Goal: Transaction & Acquisition: Purchase product/service

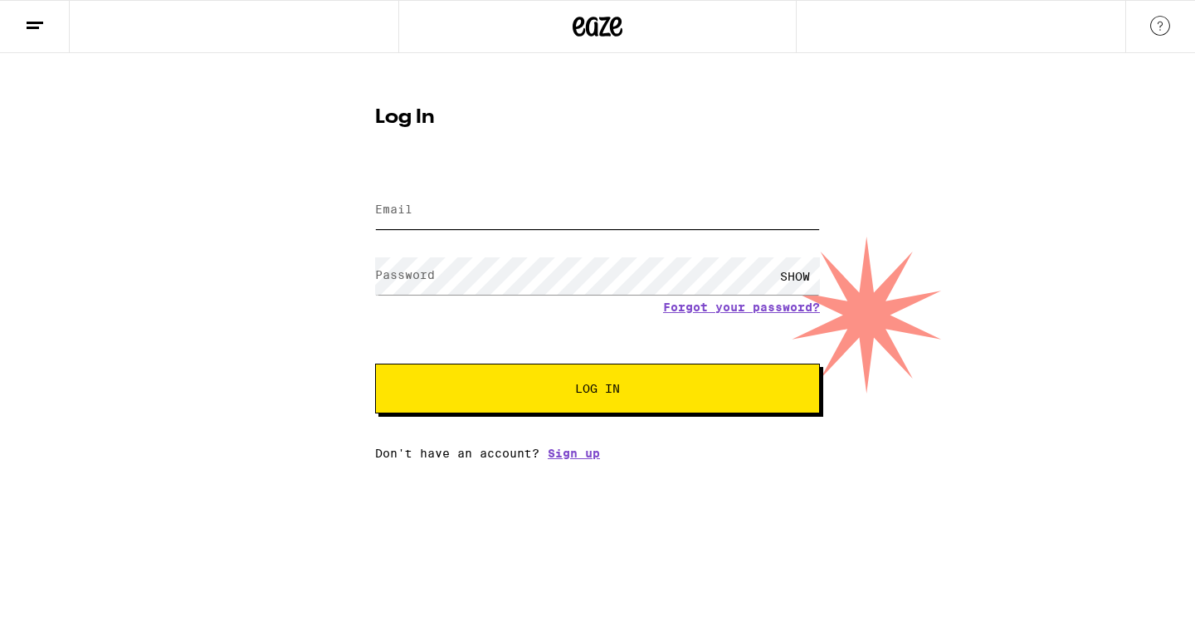
type input "[EMAIL_ADDRESS][DOMAIN_NAME]"
click at [522, 429] on div "Email Email [EMAIL_ADDRESS][DOMAIN_NAME] Password Password SHOW Forgot your pas…" at bounding box center [597, 314] width 445 height 290
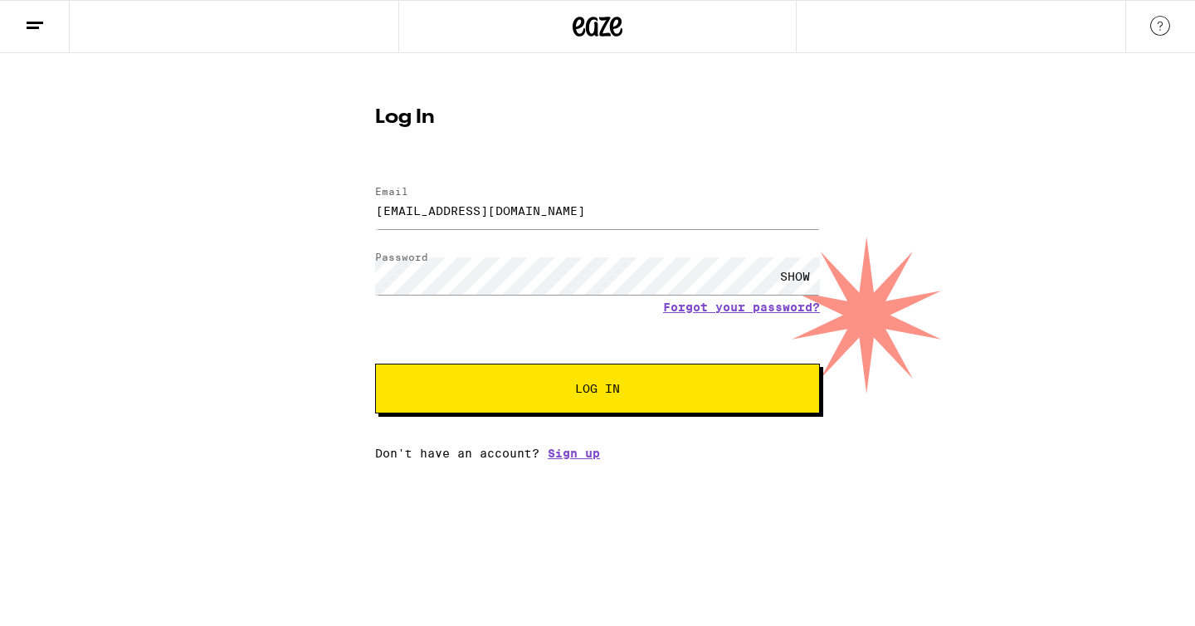
click at [518, 384] on span "Log In" at bounding box center [597, 389] width 310 height 12
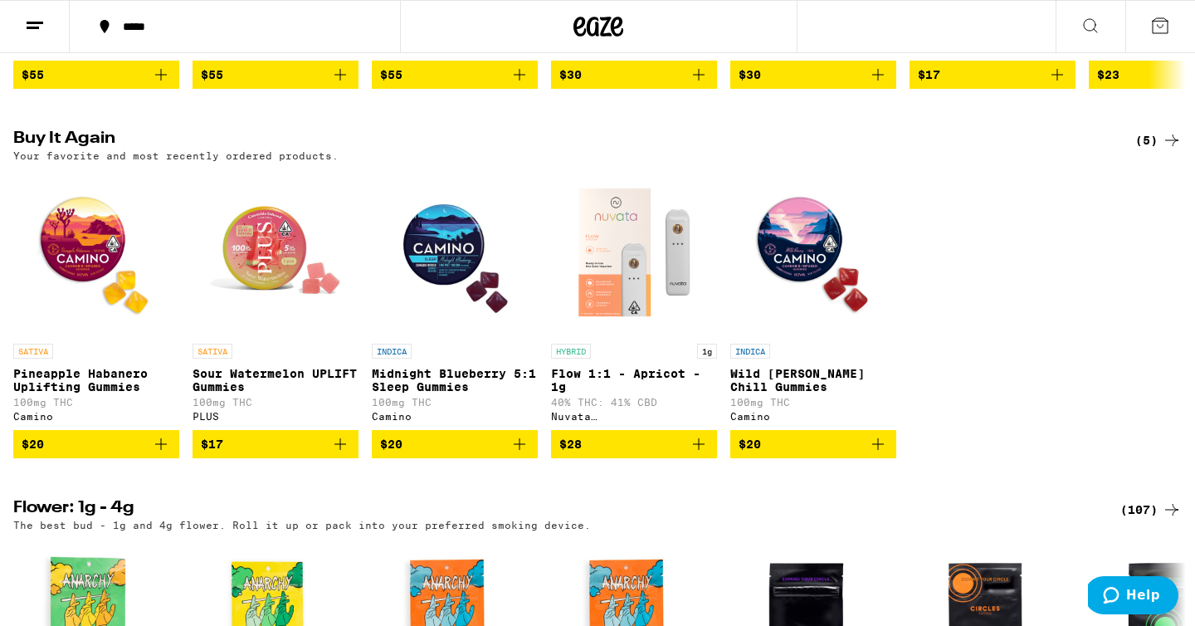
scroll to position [500, 0]
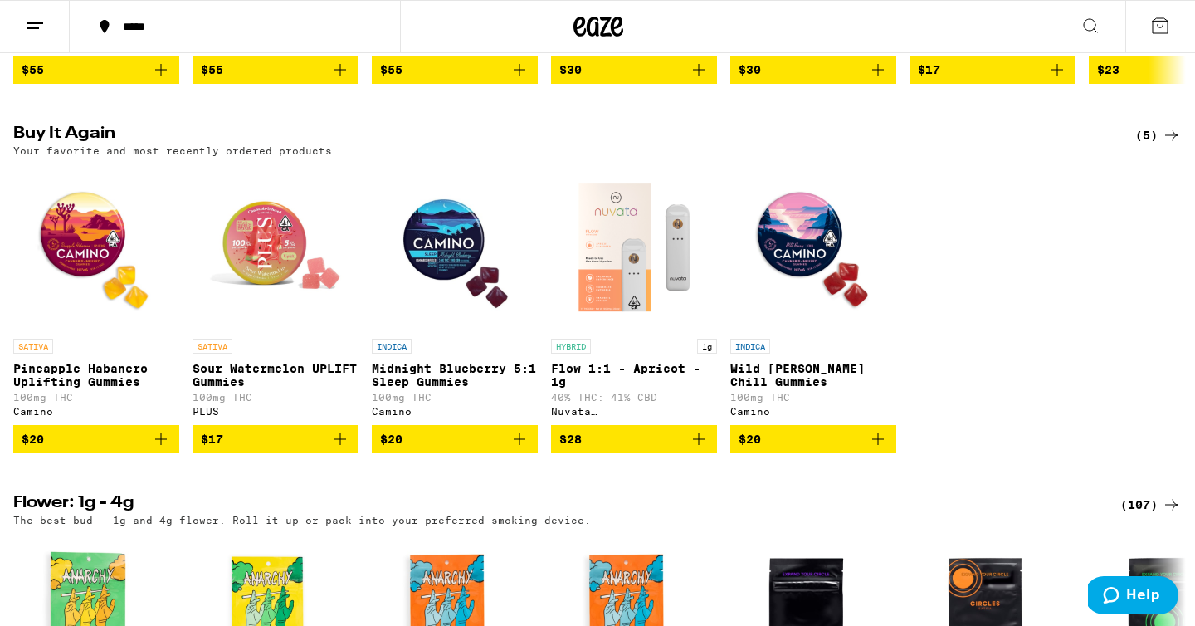
click at [164, 449] on icon "Add to bag" at bounding box center [161, 439] width 20 height 20
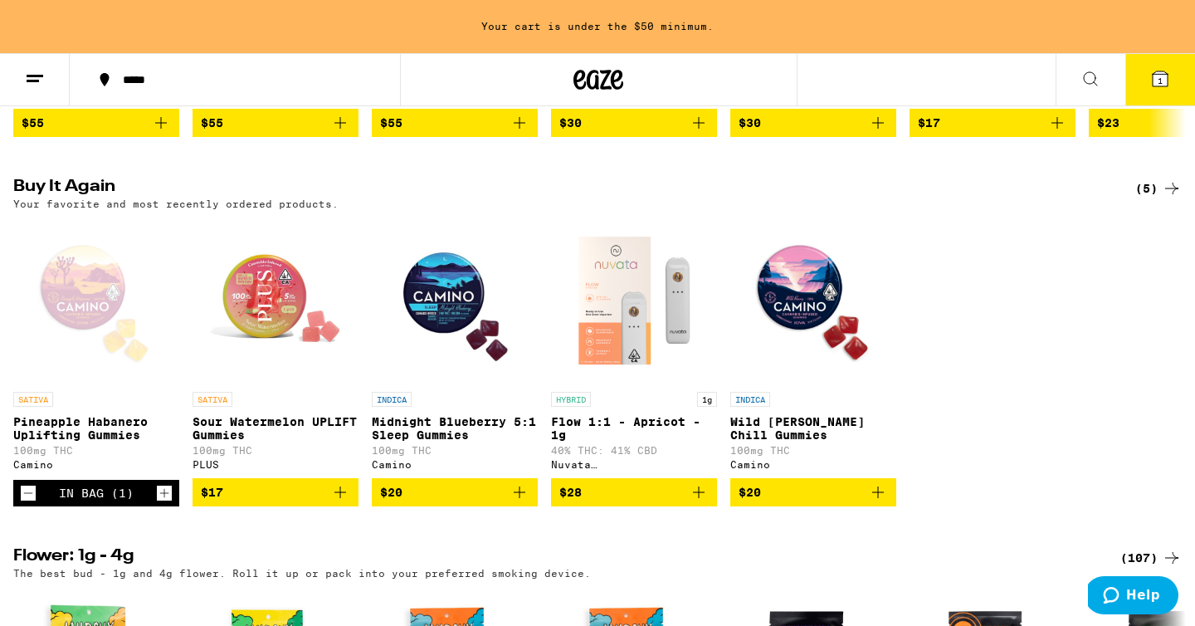
scroll to position [553, 0]
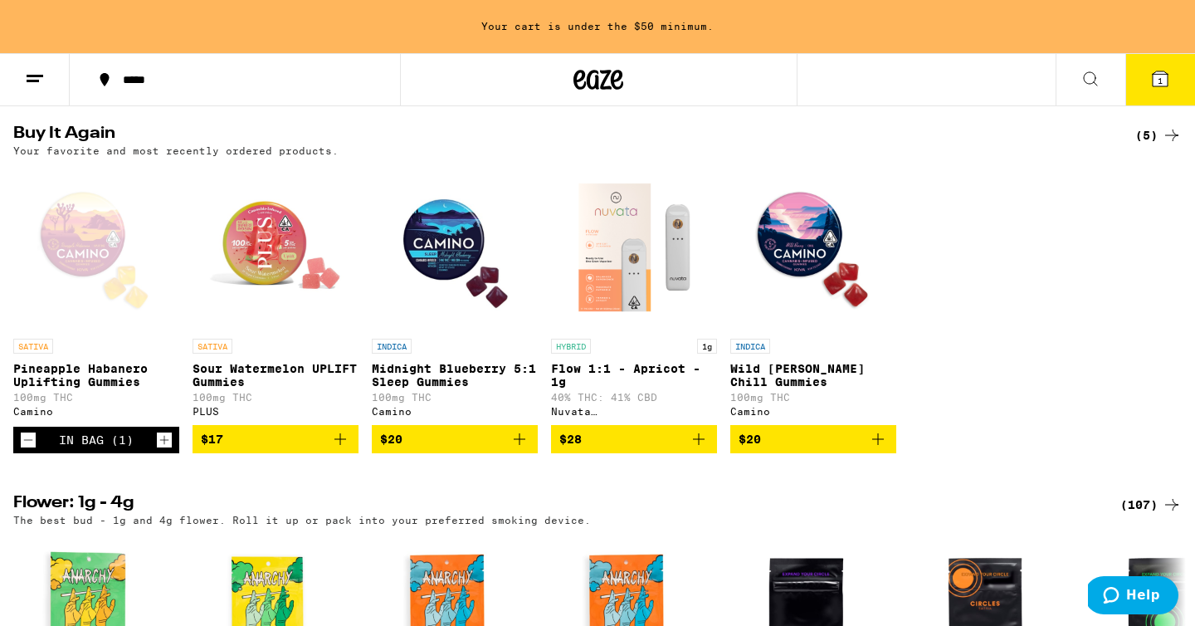
click at [343, 445] on icon "Add to bag" at bounding box center [340, 439] width 12 height 12
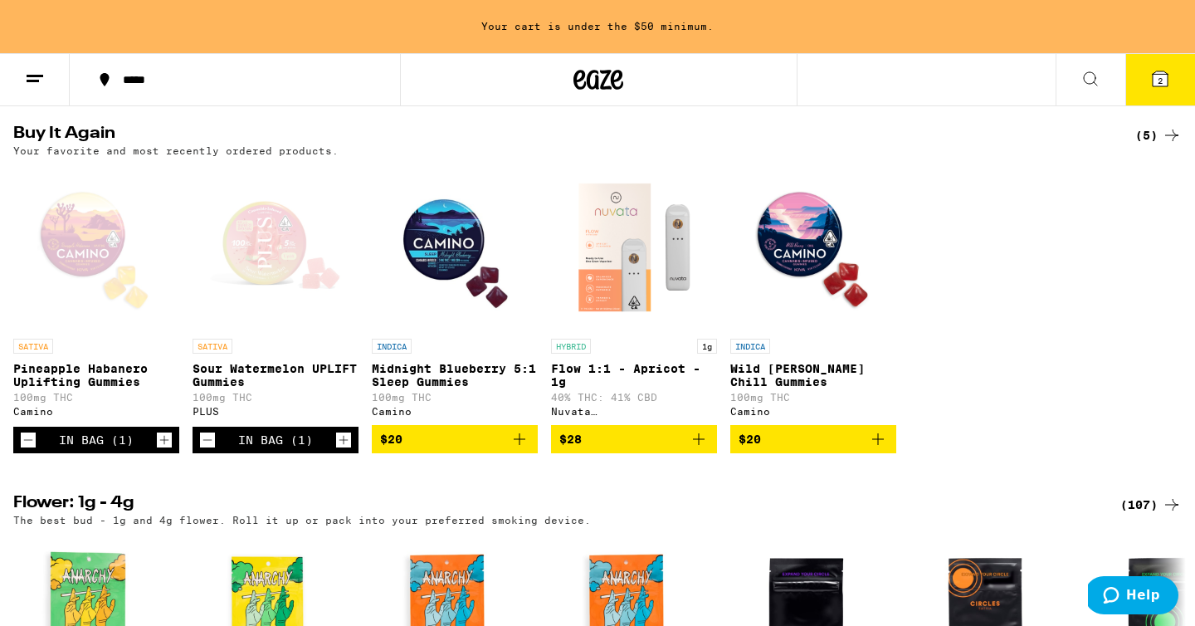
click at [524, 449] on icon "Add to bag" at bounding box center [520, 439] width 20 height 20
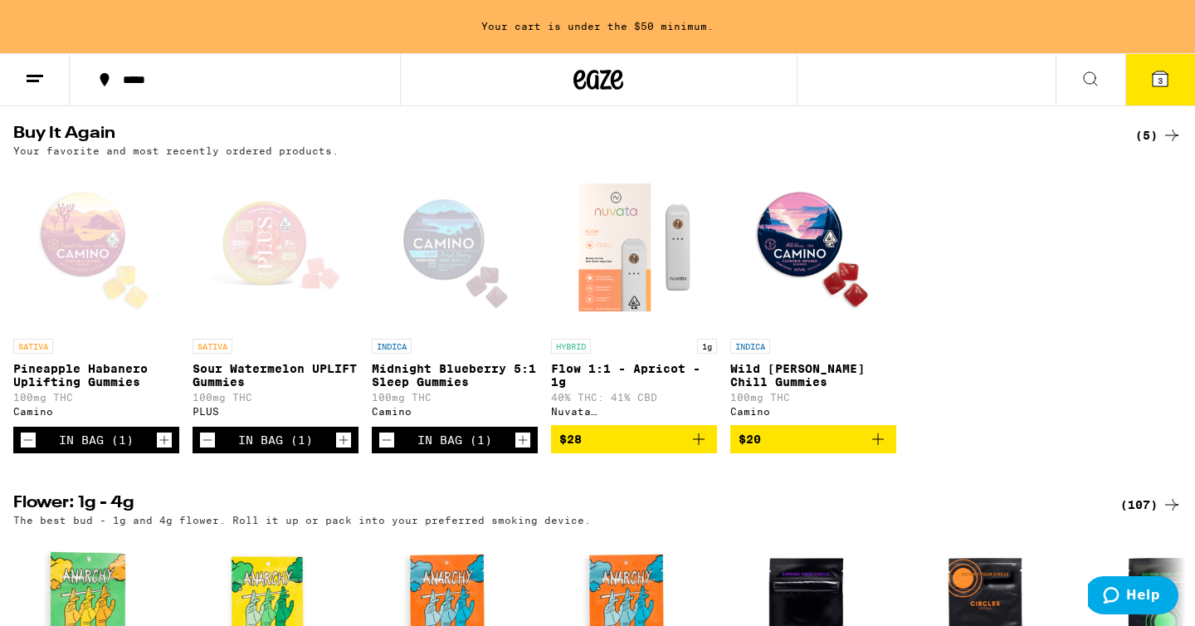
scroll to position [500, 0]
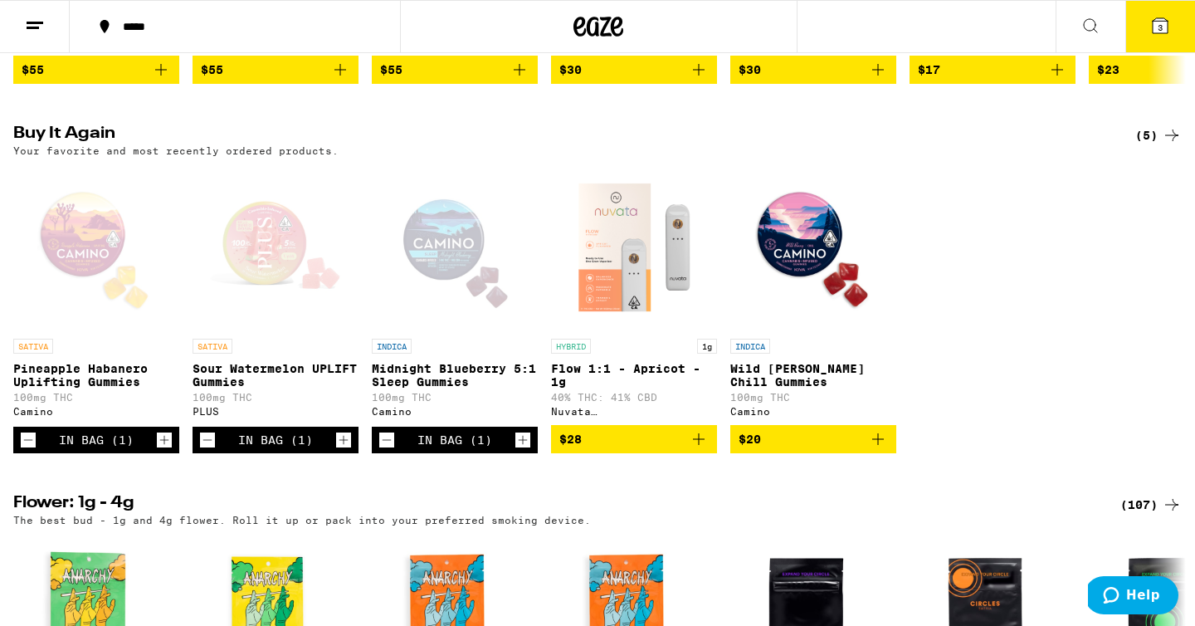
click at [1162, 27] on span "3" at bounding box center [1160, 27] width 5 height 10
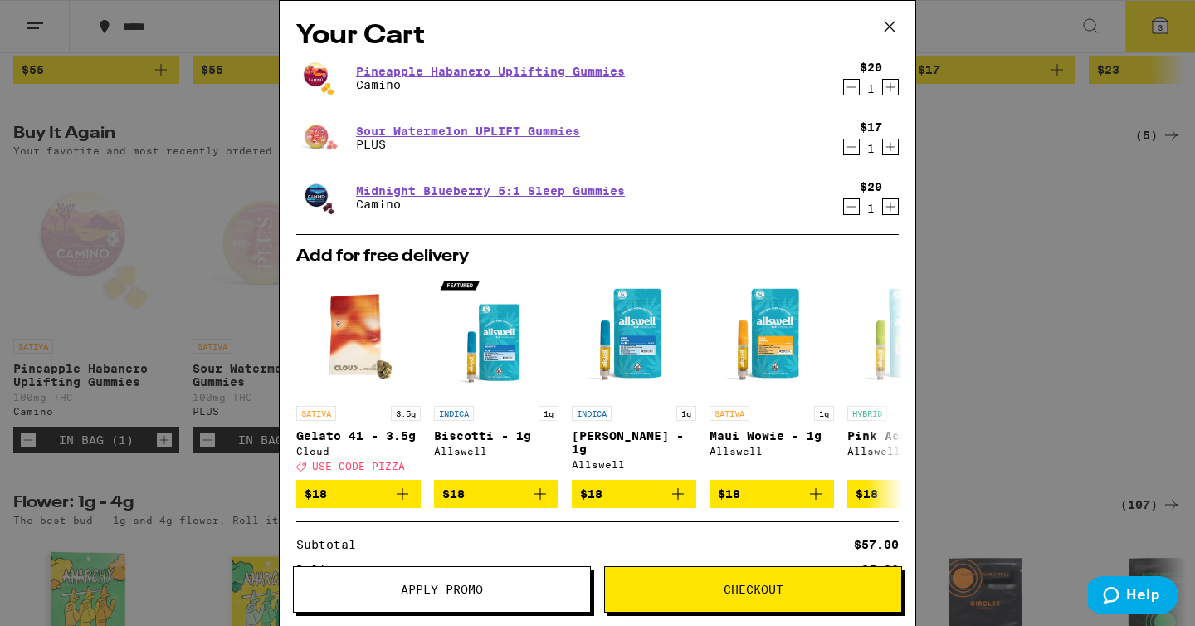
click at [856, 586] on span "Checkout" at bounding box center [753, 589] width 296 height 12
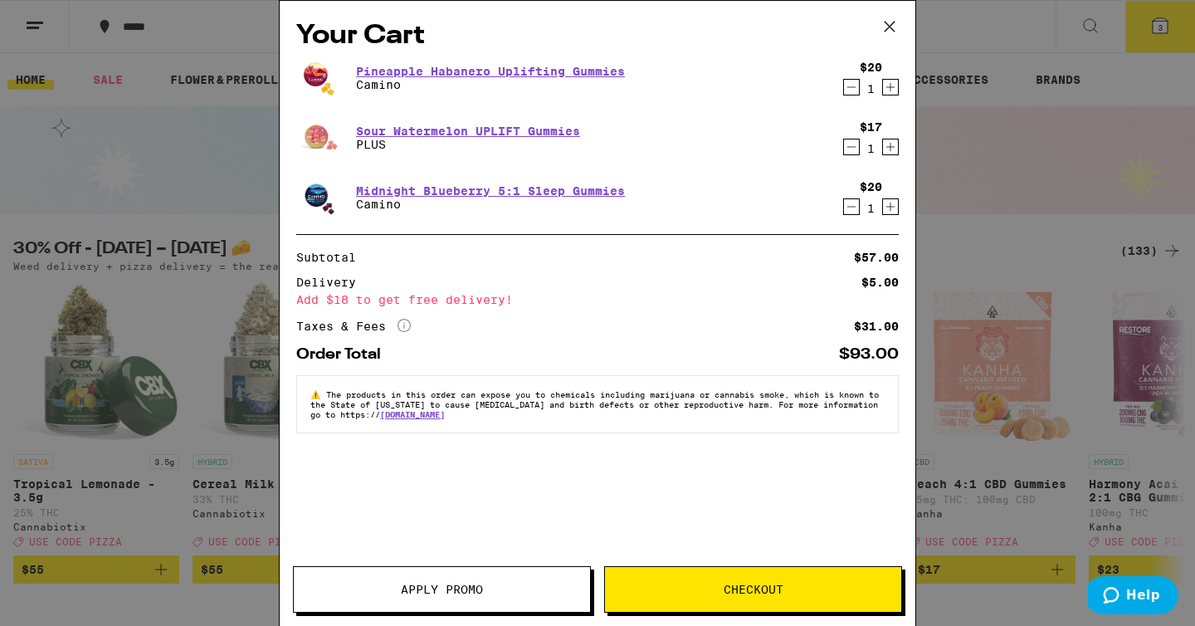
click at [890, 90] on icon "Increment" at bounding box center [890, 87] width 15 height 20
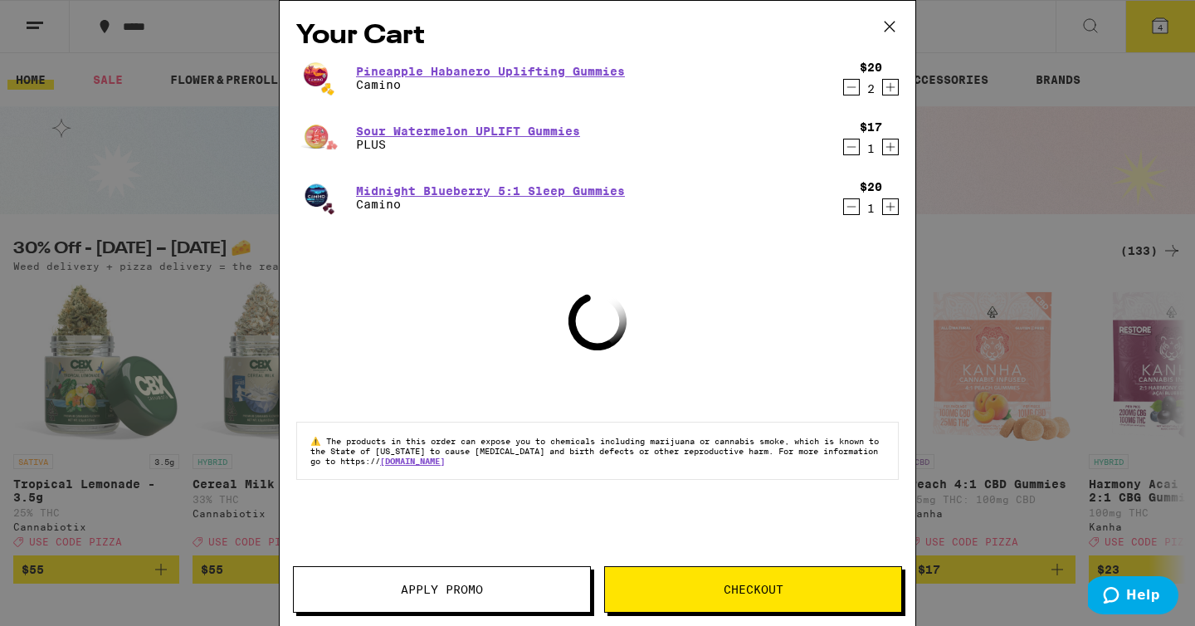
click at [892, 88] on icon "Increment" at bounding box center [890, 87] width 15 height 20
click at [850, 86] on icon "Decrement" at bounding box center [851, 87] width 15 height 20
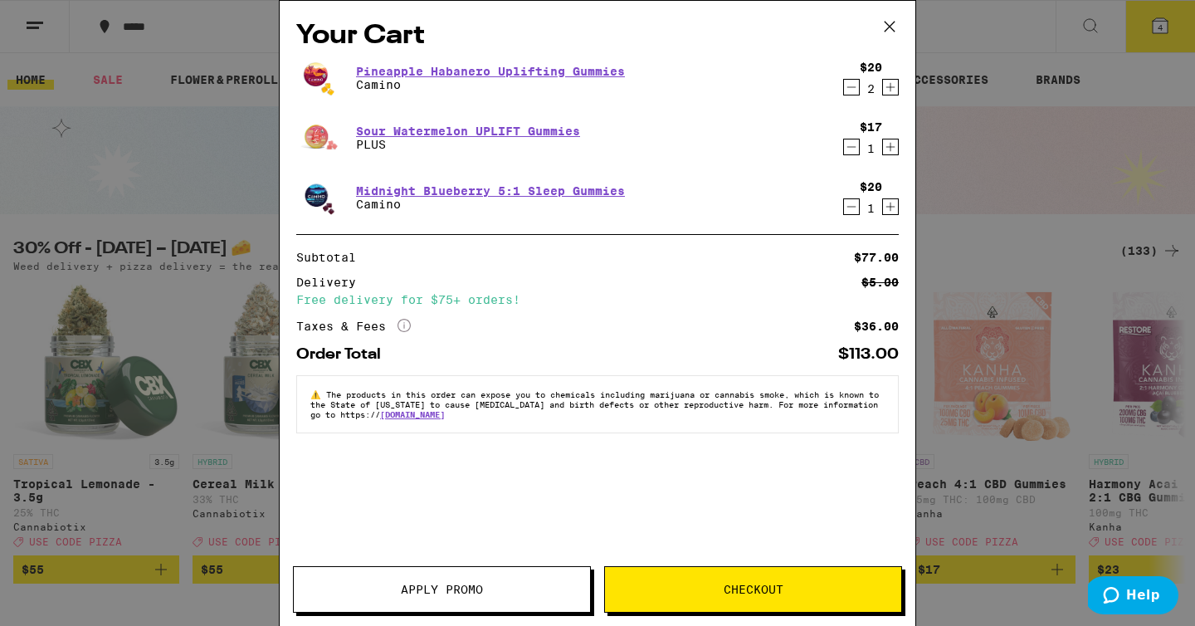
click at [787, 597] on button "Checkout" at bounding box center [753, 589] width 298 height 46
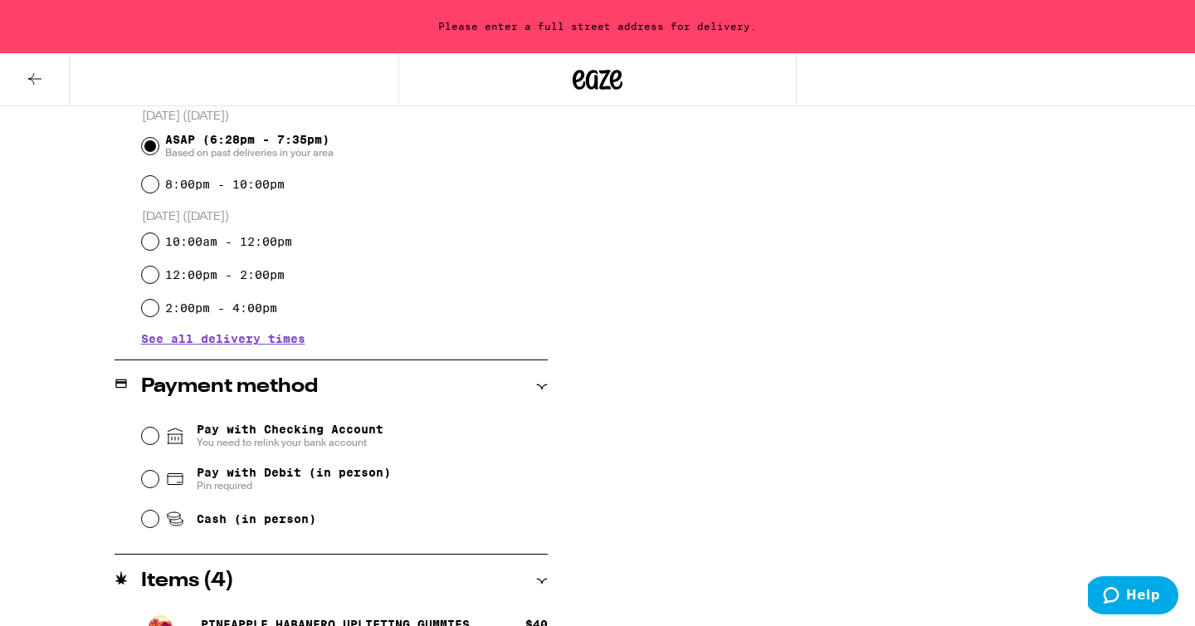
scroll to position [624, 0]
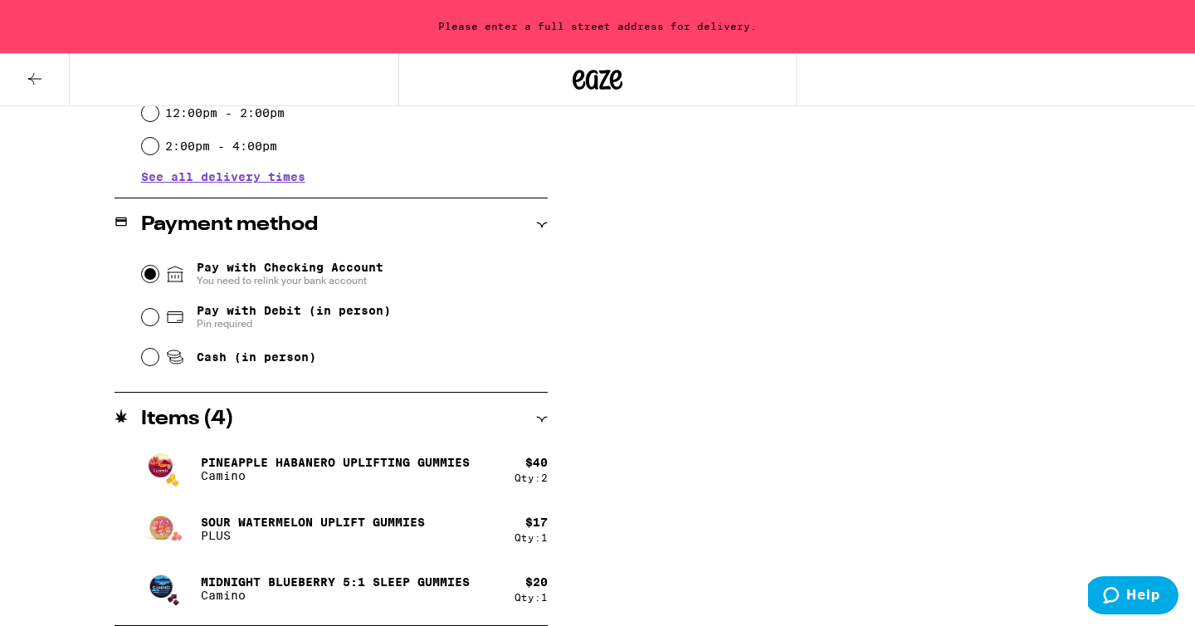
click at [149, 275] on input "Pay with Checking Account You need to relink your bank account" at bounding box center [150, 274] width 17 height 17
click at [151, 320] on input "Pay with Debit (in person) Pin required" at bounding box center [150, 317] width 17 height 17
radio input "true"
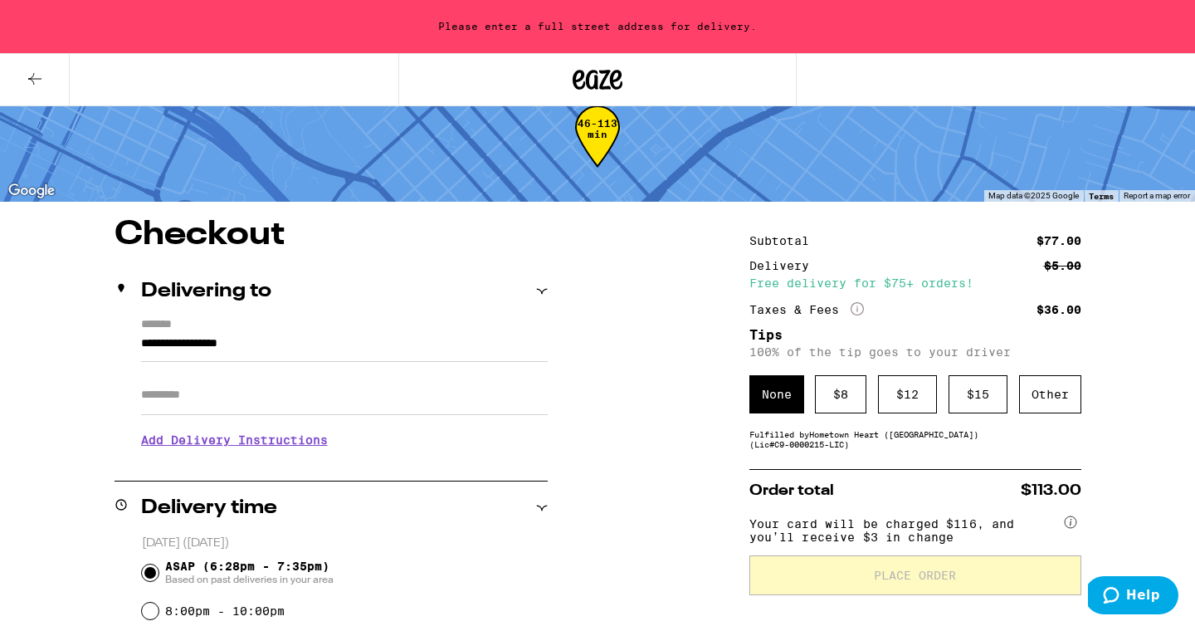
scroll to position [0, 0]
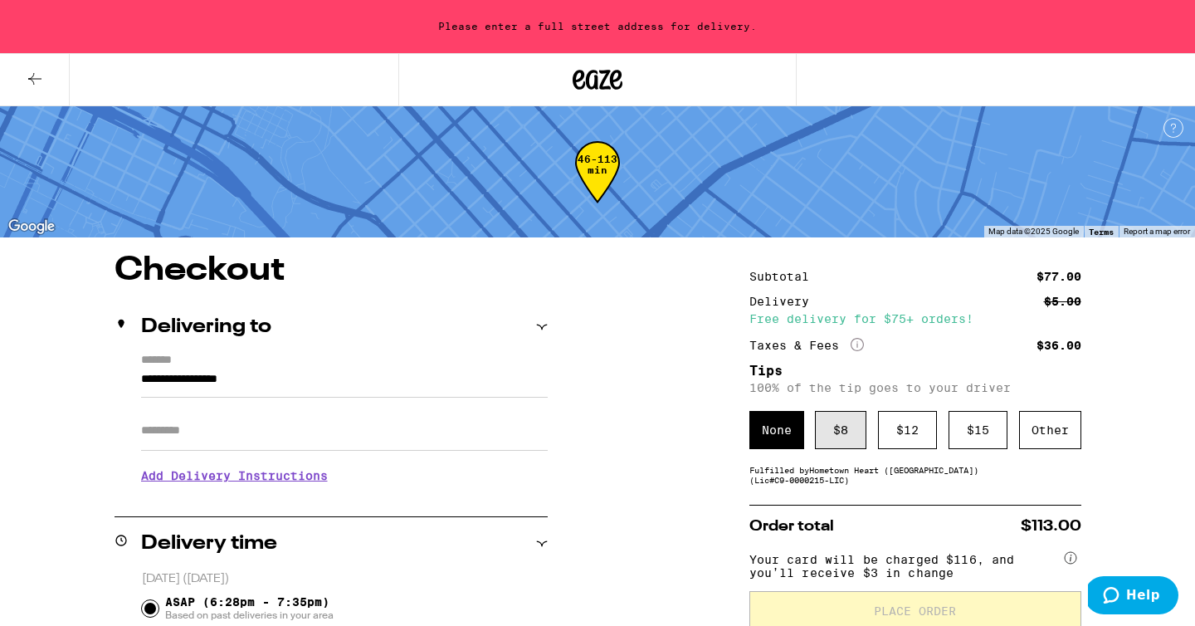
click at [830, 437] on div "$ 8" at bounding box center [840, 430] width 51 height 38
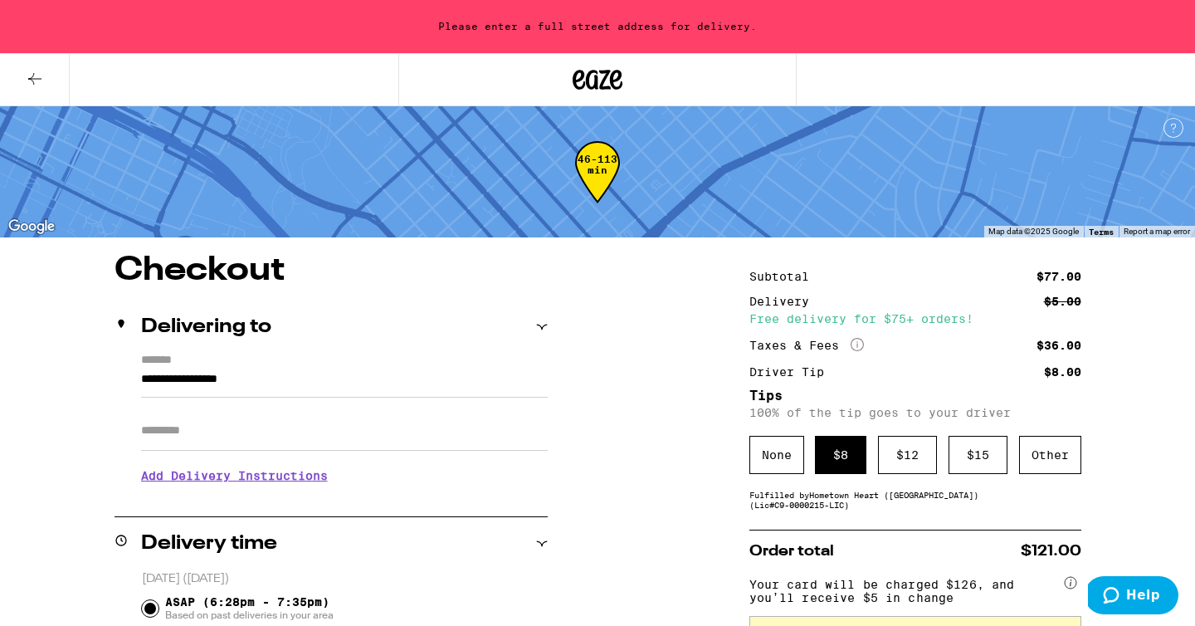
click at [291, 382] on input "**********" at bounding box center [344, 383] width 407 height 28
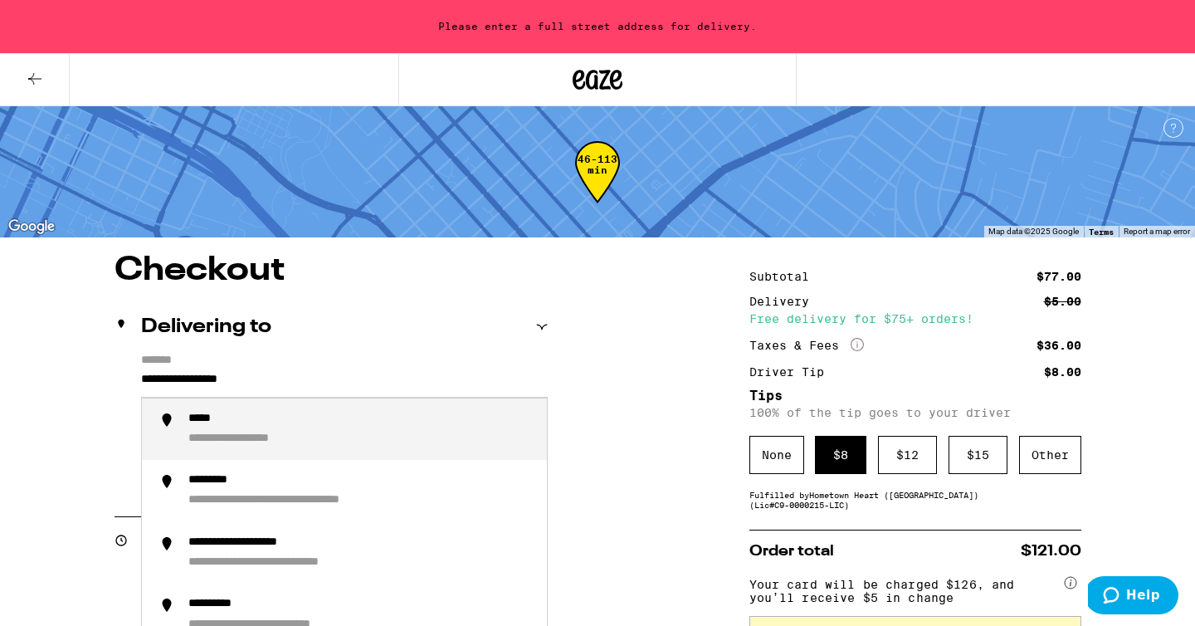
drag, startPoint x: 291, startPoint y: 382, endPoint x: 69, endPoint y: 374, distance: 222.5
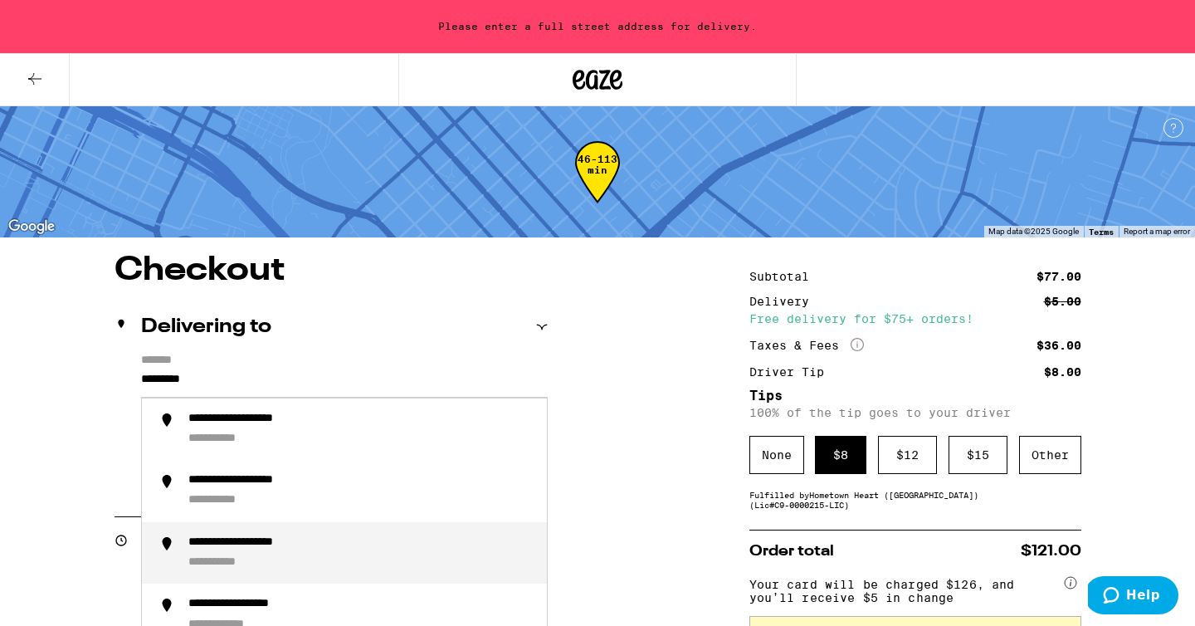
click at [261, 556] on div "**********" at bounding box center [360, 553] width 345 height 36
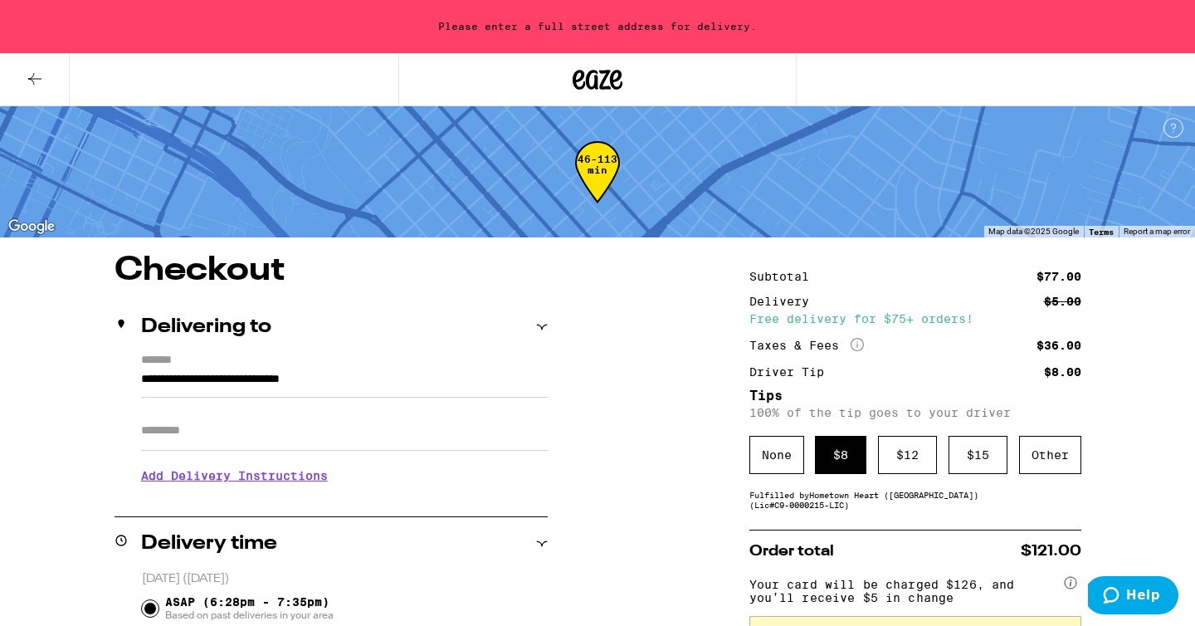
type input "**********"
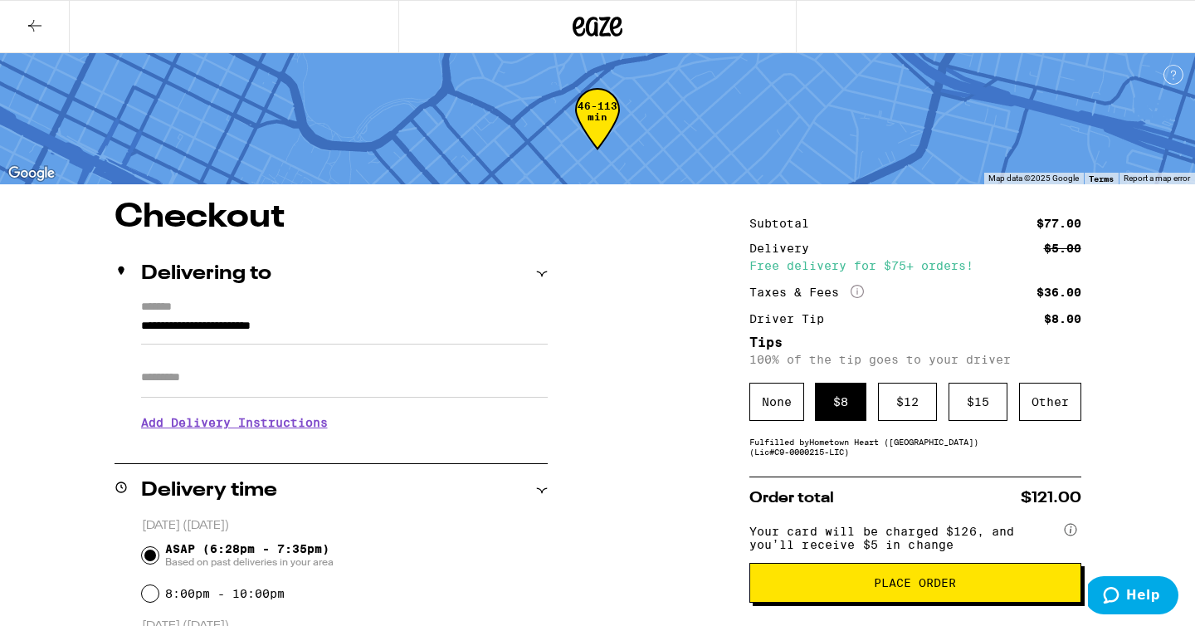
click at [904, 586] on span "Place Order" at bounding box center [915, 583] width 82 height 12
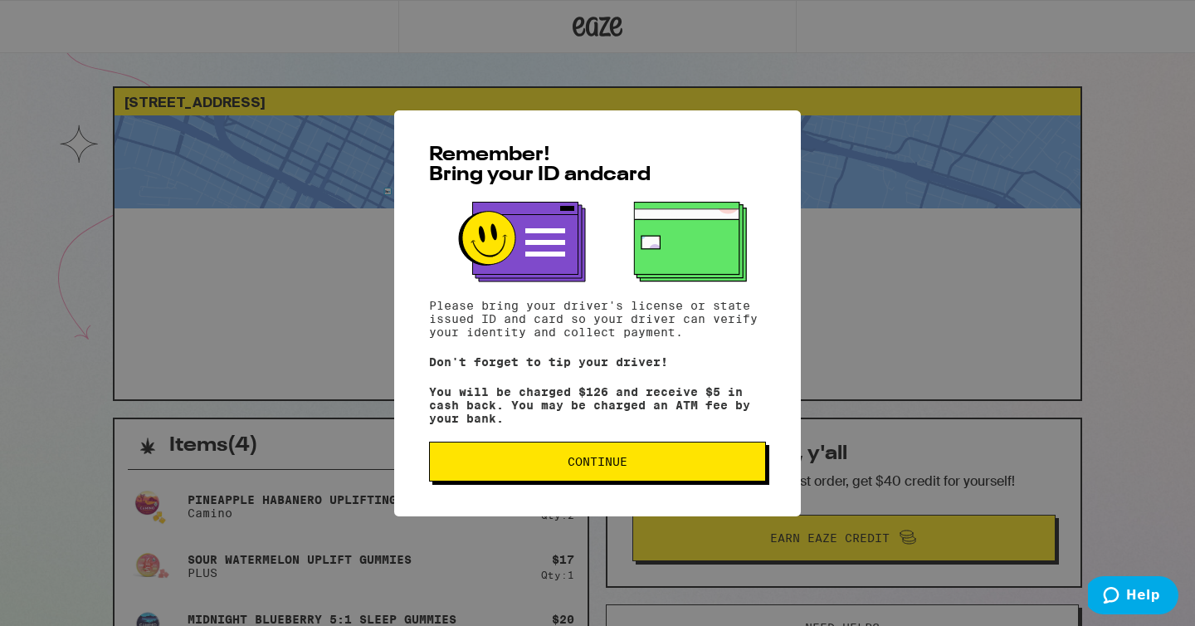
click at [678, 475] on button "Continue" at bounding box center [597, 461] width 337 height 40
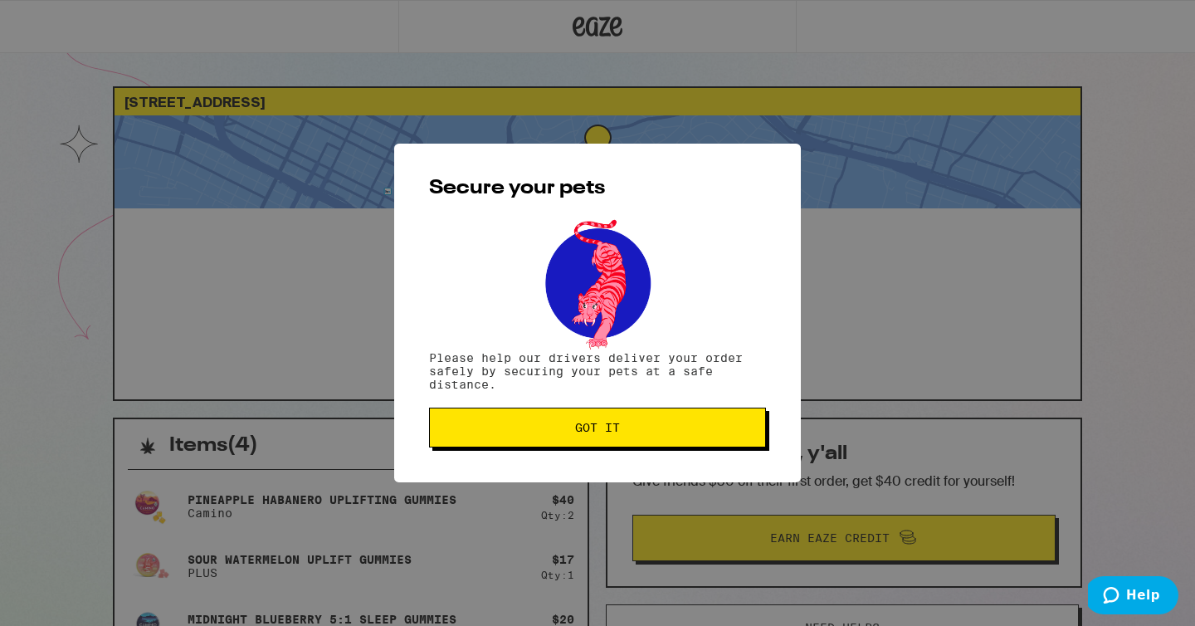
click at [651, 441] on button "Got it" at bounding box center [597, 427] width 337 height 40
